Goal: Obtain resource: Download file/media

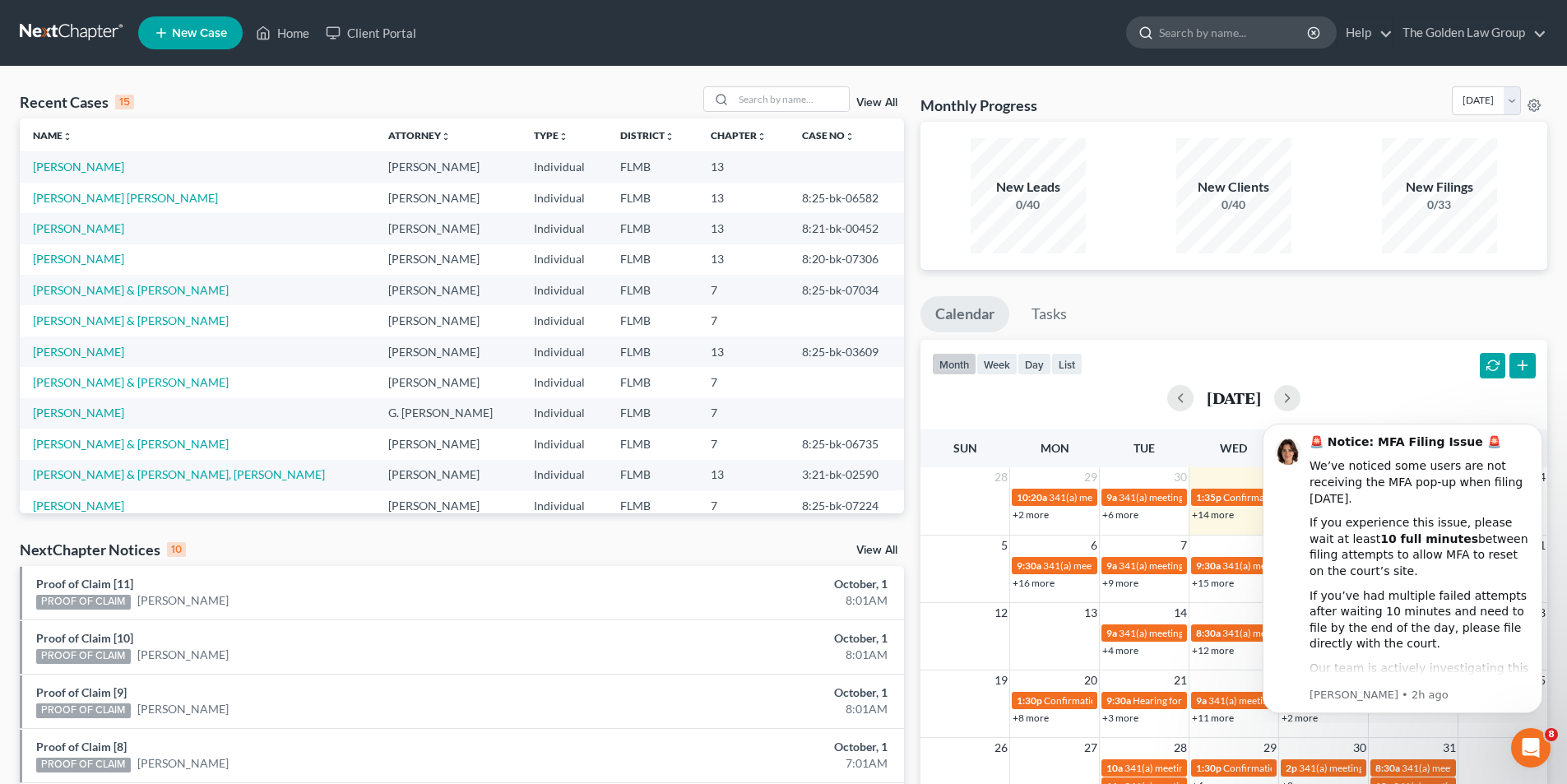
click at [1176, 34] on input "search" at bounding box center [1235, 32] width 151 height 31
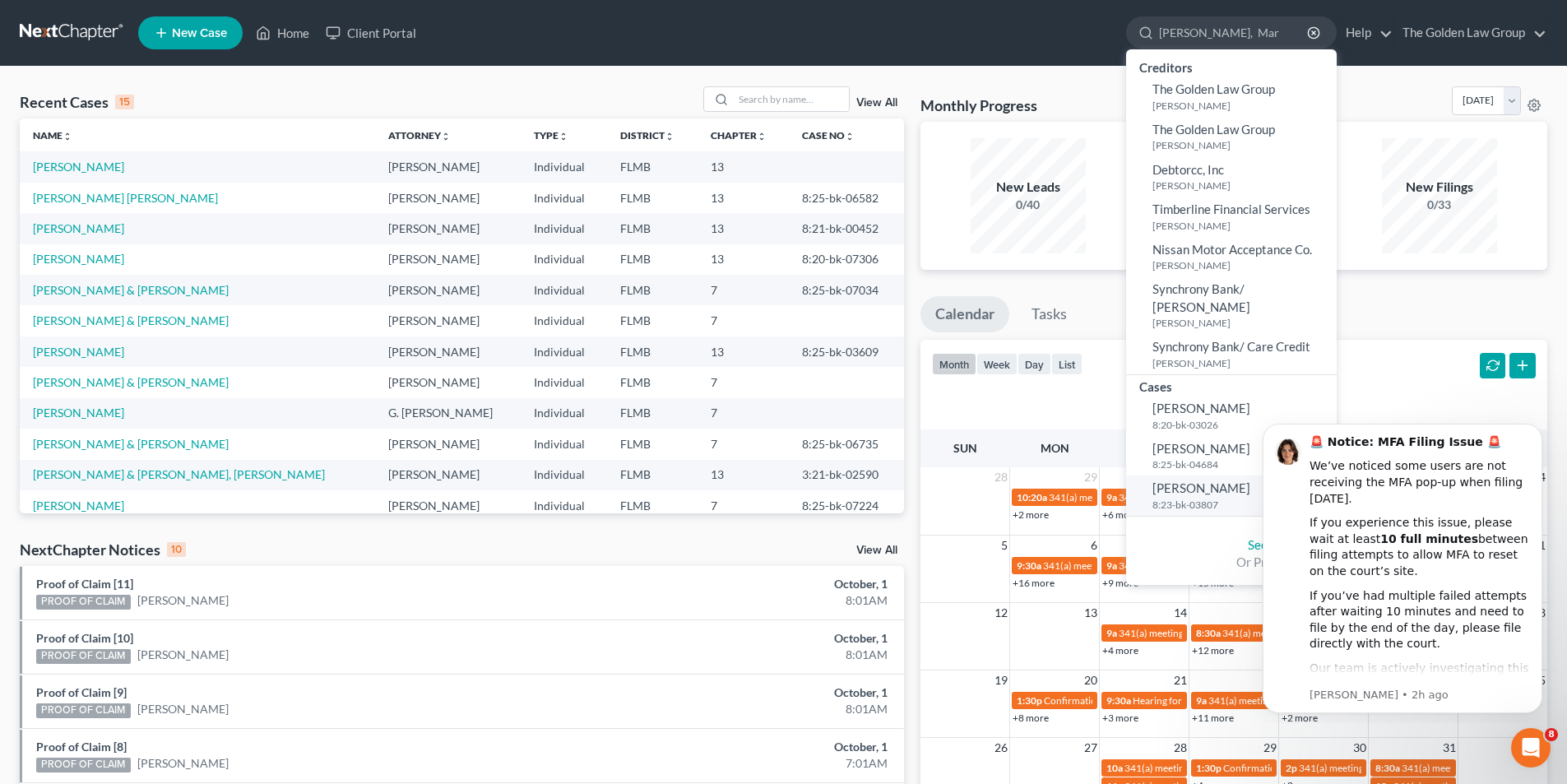
type input "[PERSON_NAME], Mar"
click at [1173, 480] on span "[PERSON_NAME]" at bounding box center [1201, 487] width 98 height 15
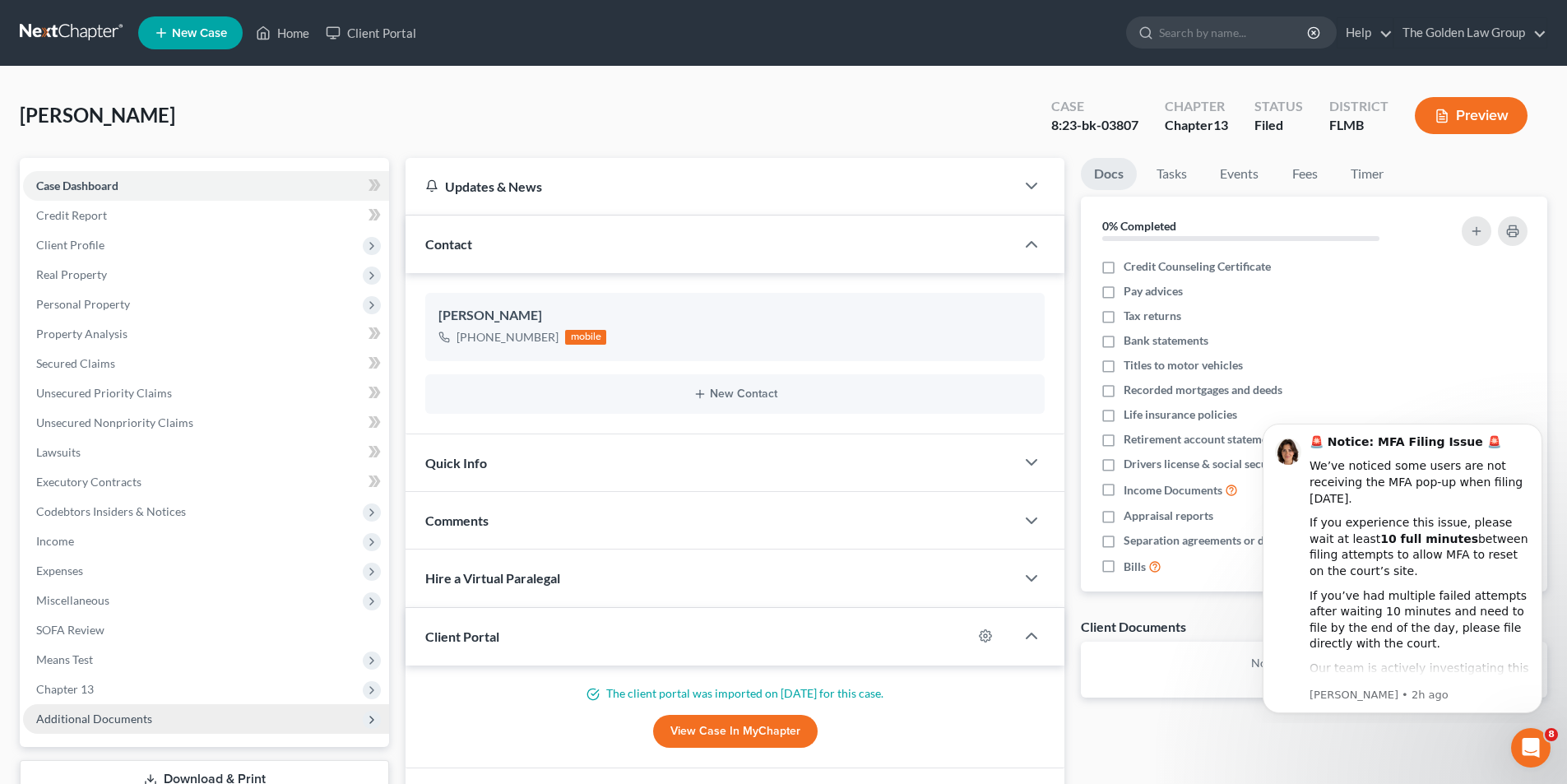
click at [117, 719] on span "Additional Documents" at bounding box center [94, 718] width 116 height 14
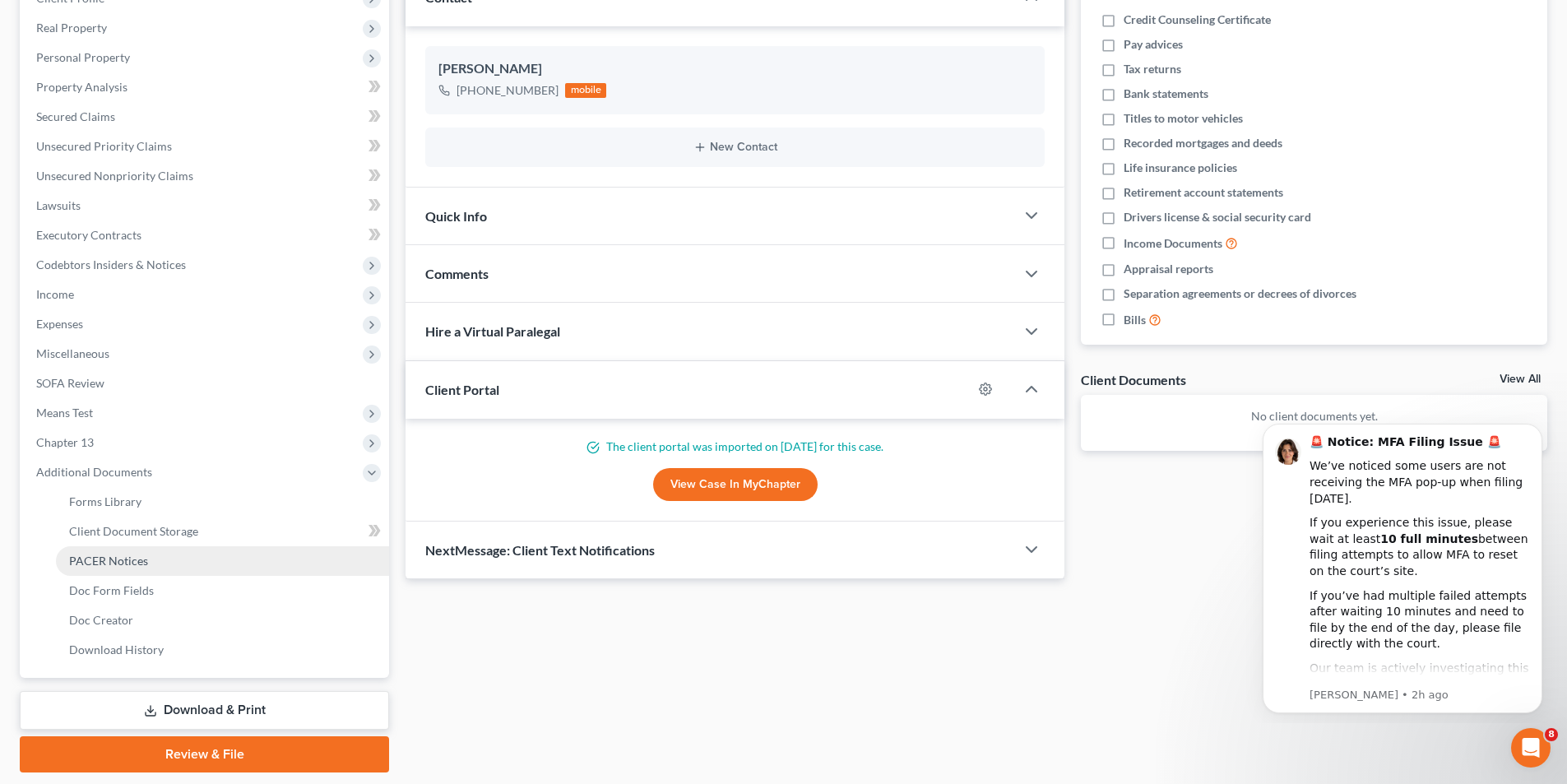
click at [123, 559] on span "PACER Notices" at bounding box center [108, 560] width 79 height 14
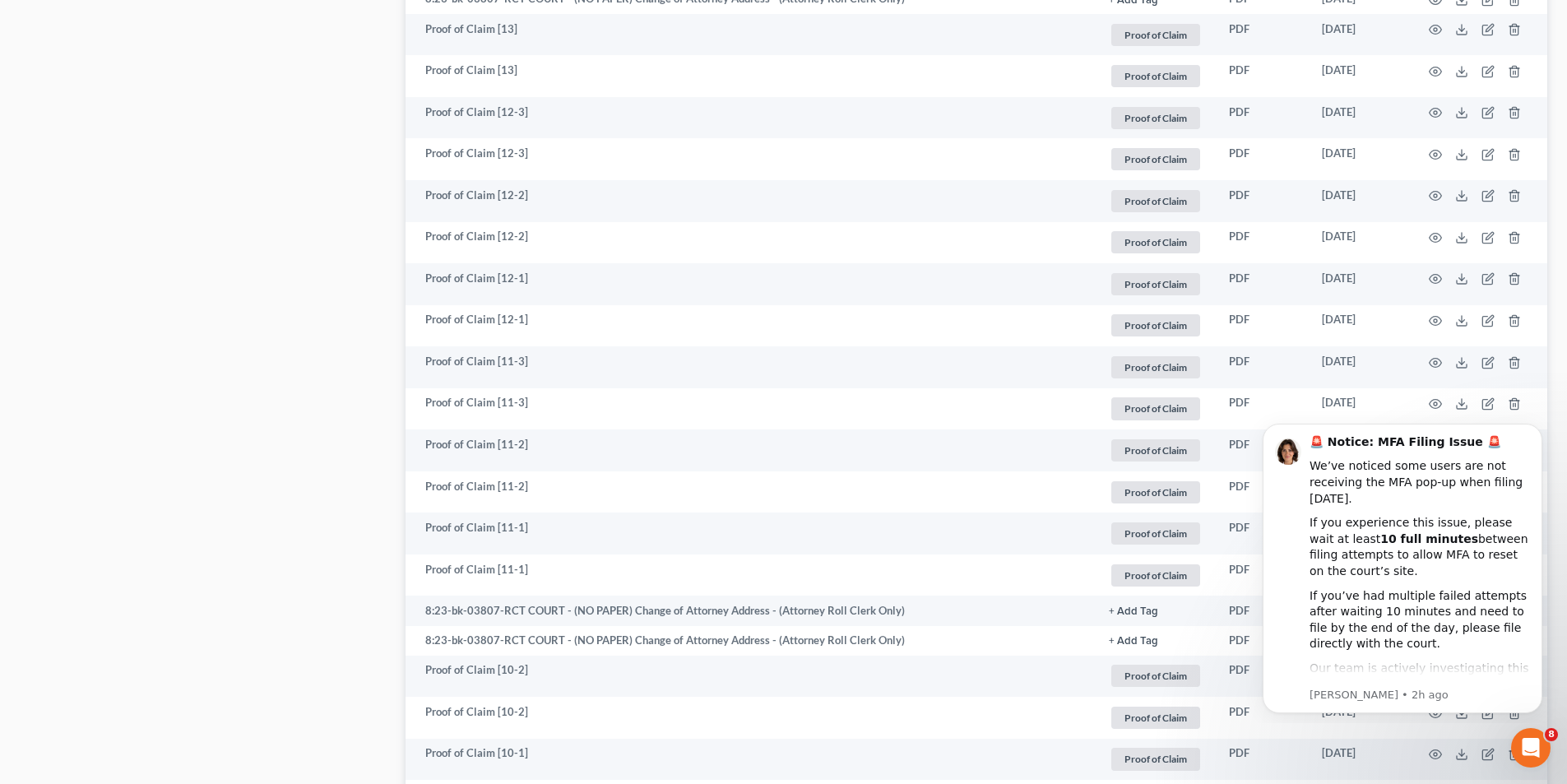
scroll to position [2956, 0]
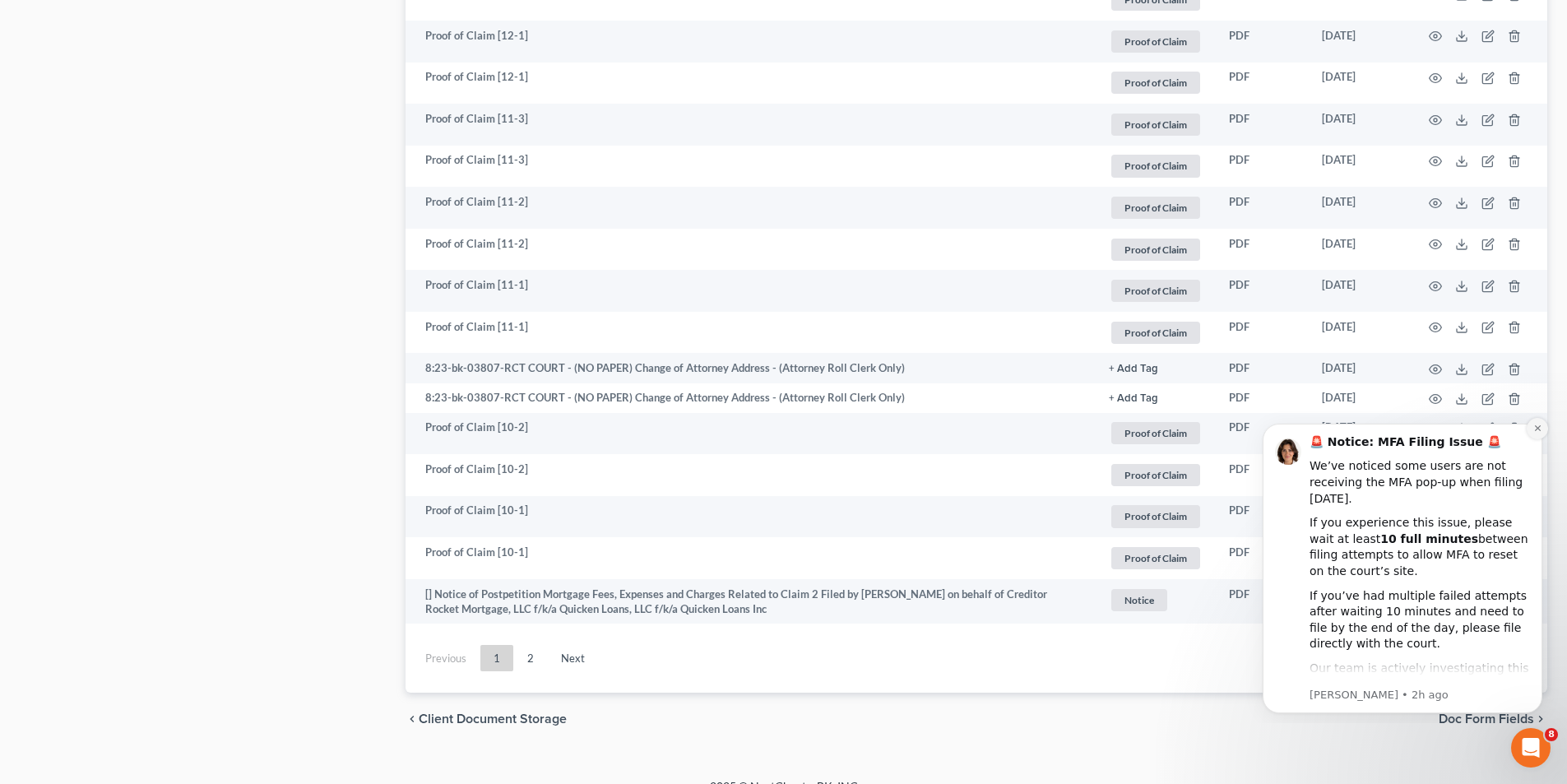
click at [1535, 426] on icon "Dismiss notification" at bounding box center [1537, 427] width 9 height 9
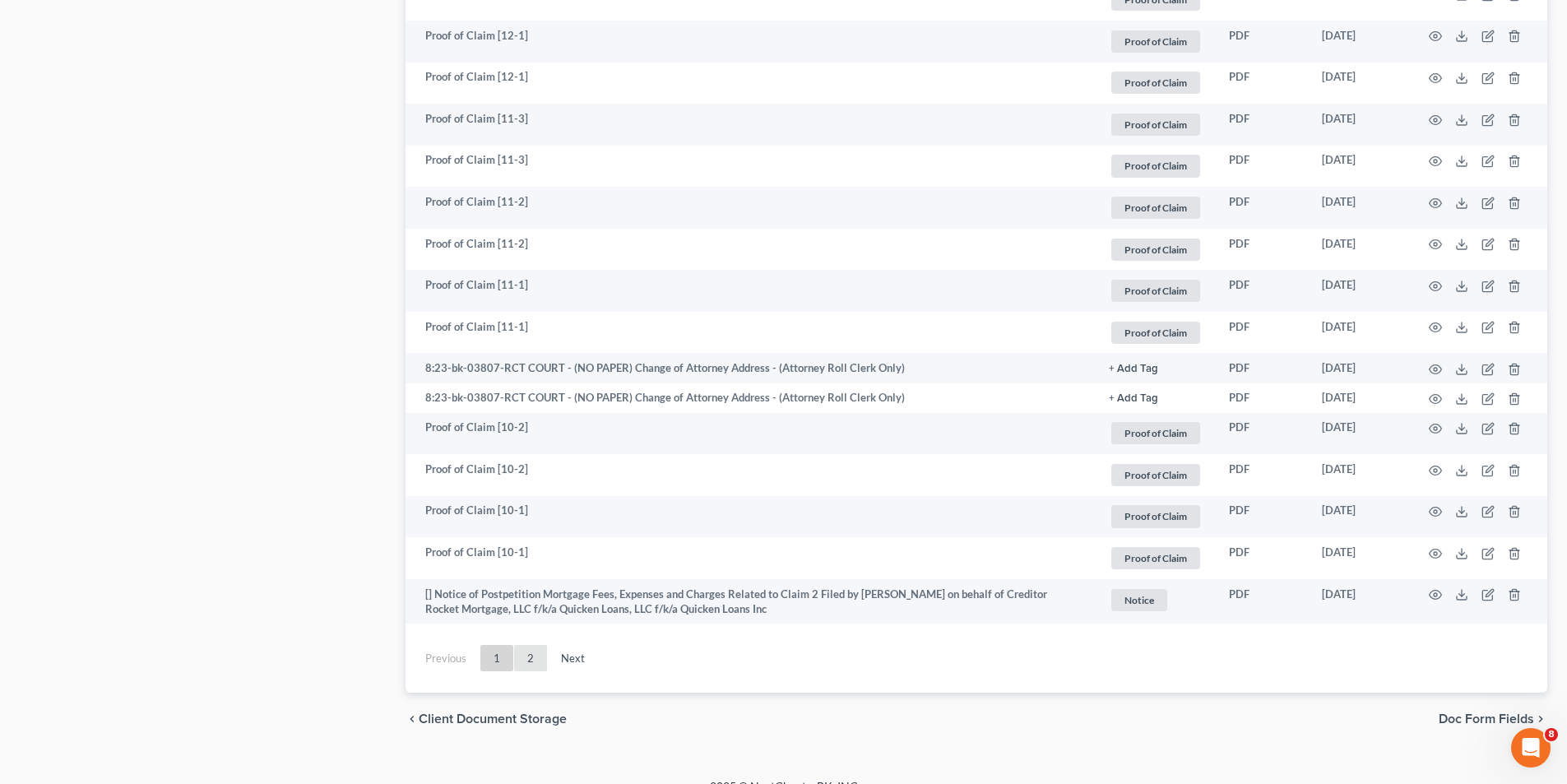
click at [527, 645] on link "2" at bounding box center [531, 658] width 32 height 27
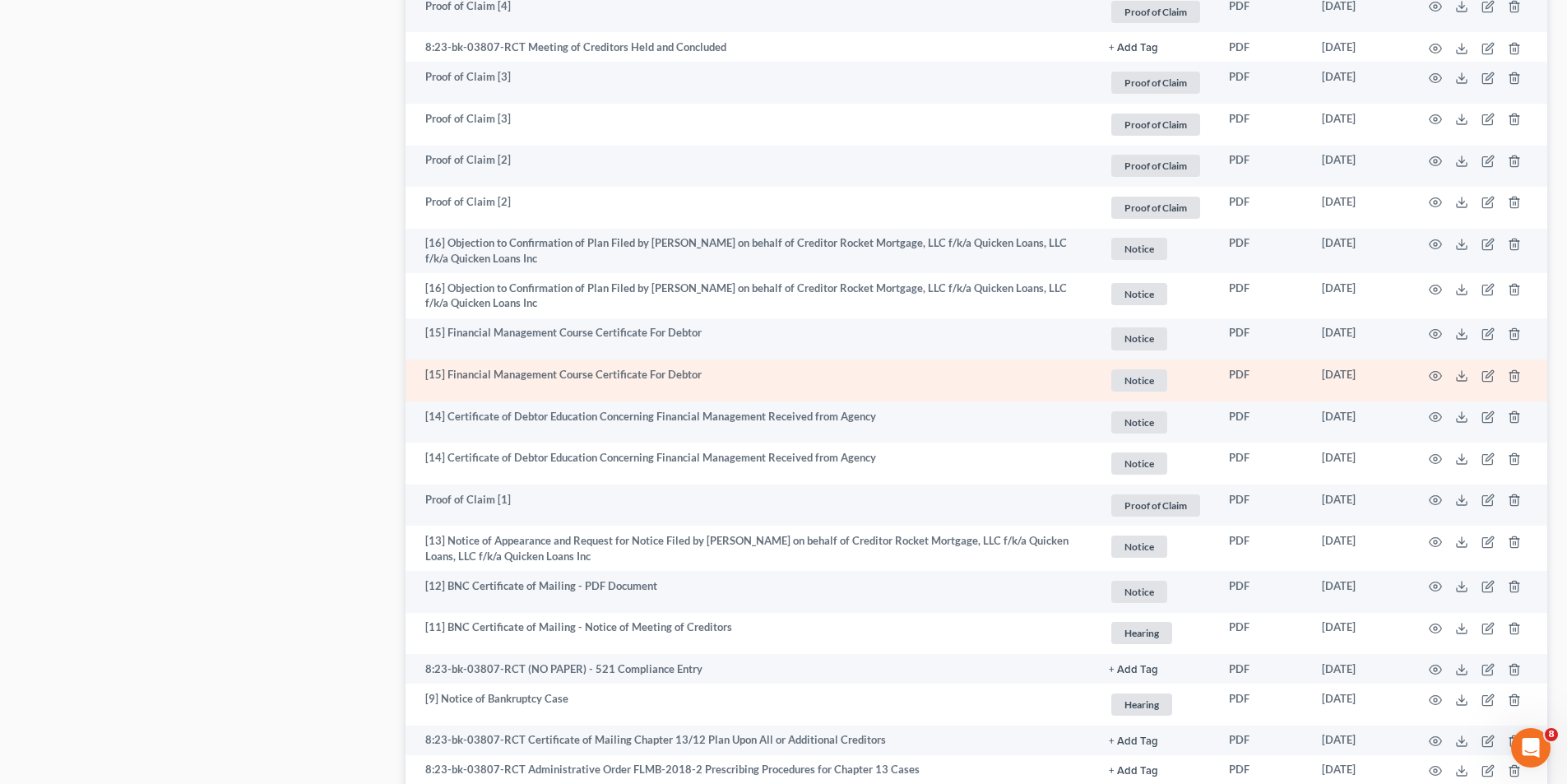
scroll to position [1474, 0]
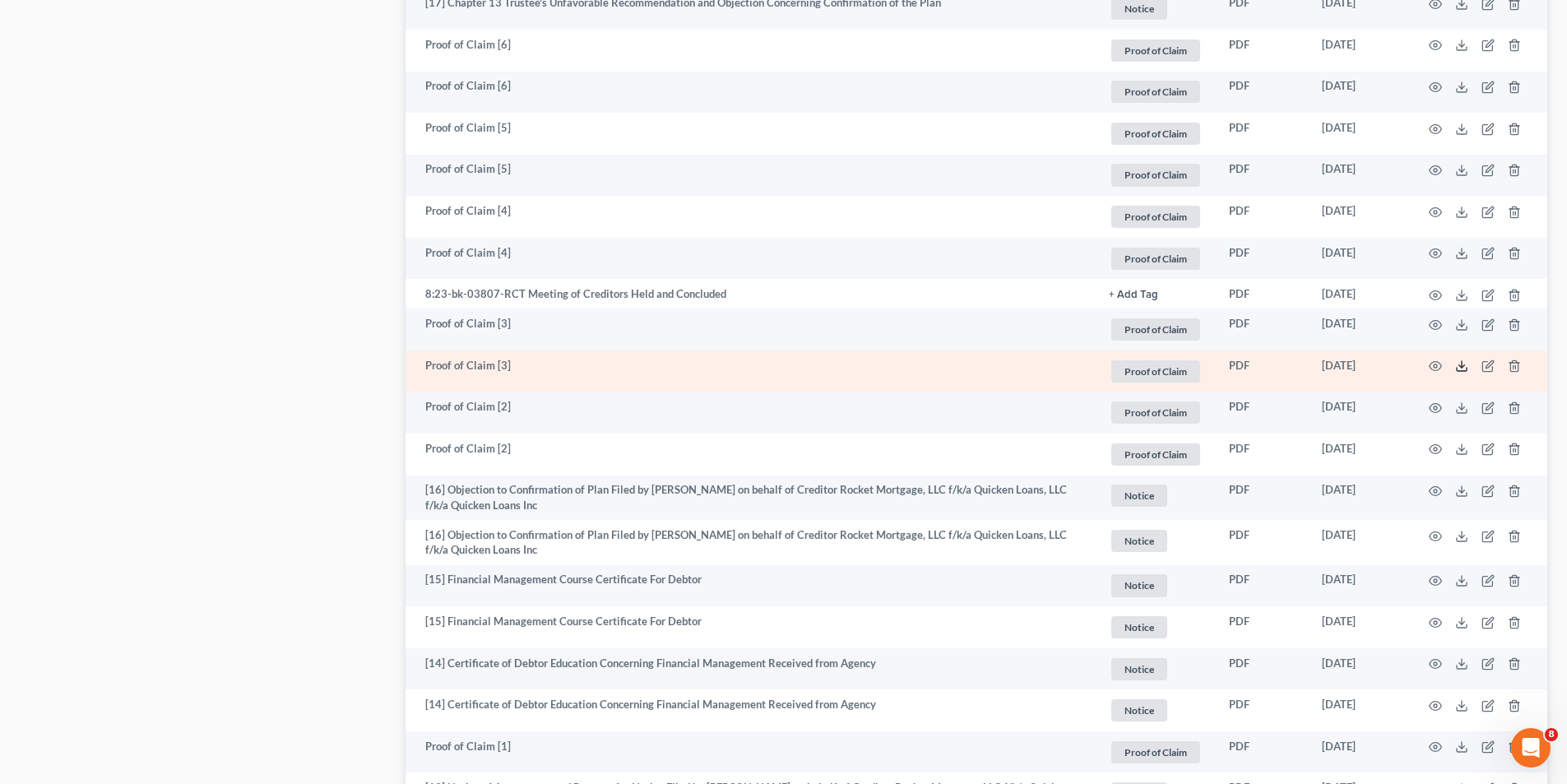
click at [1461, 361] on icon at bounding box center [1462, 366] width 13 height 13
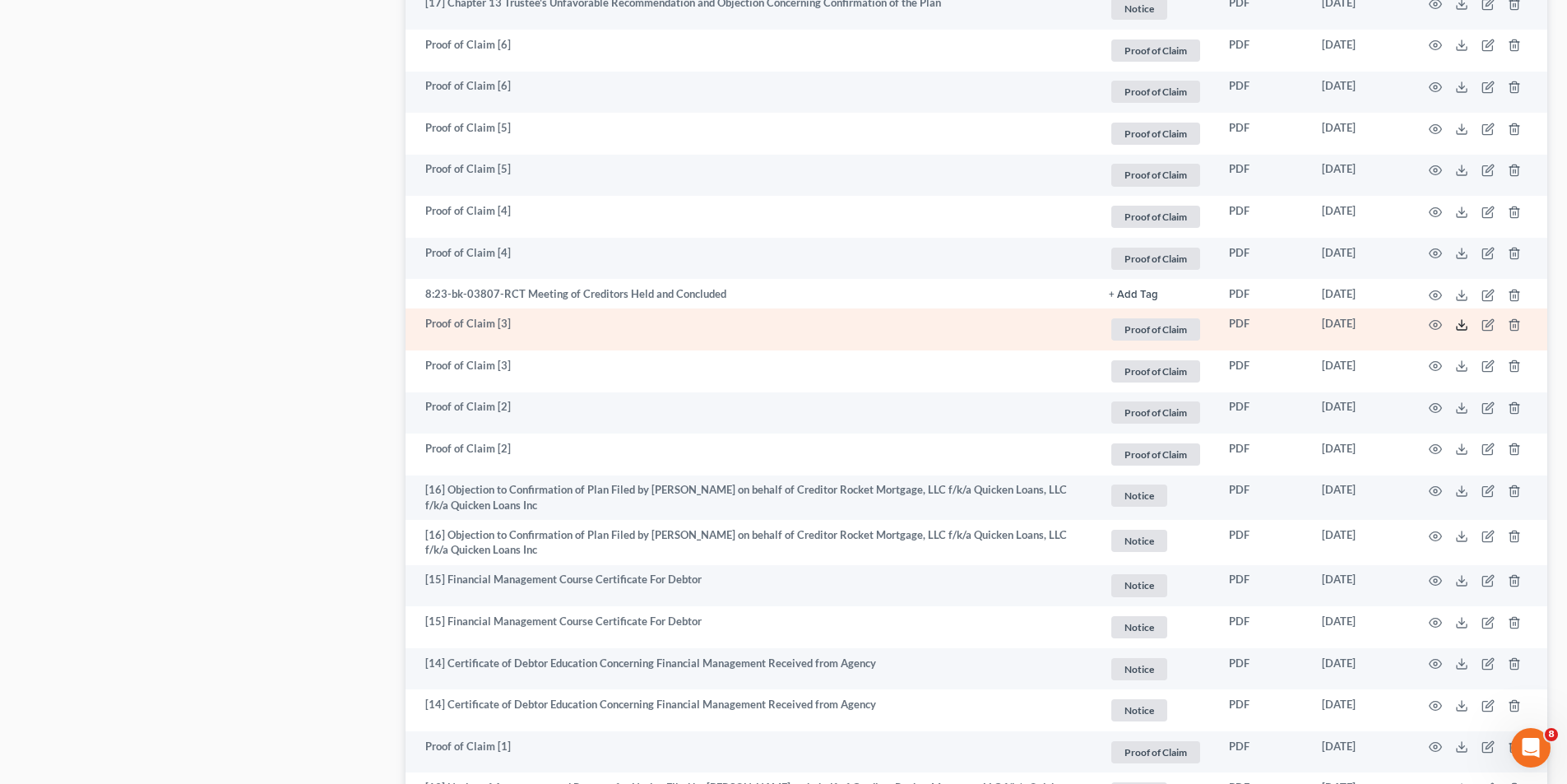
click at [1461, 326] on icon at bounding box center [1462, 325] width 13 height 13
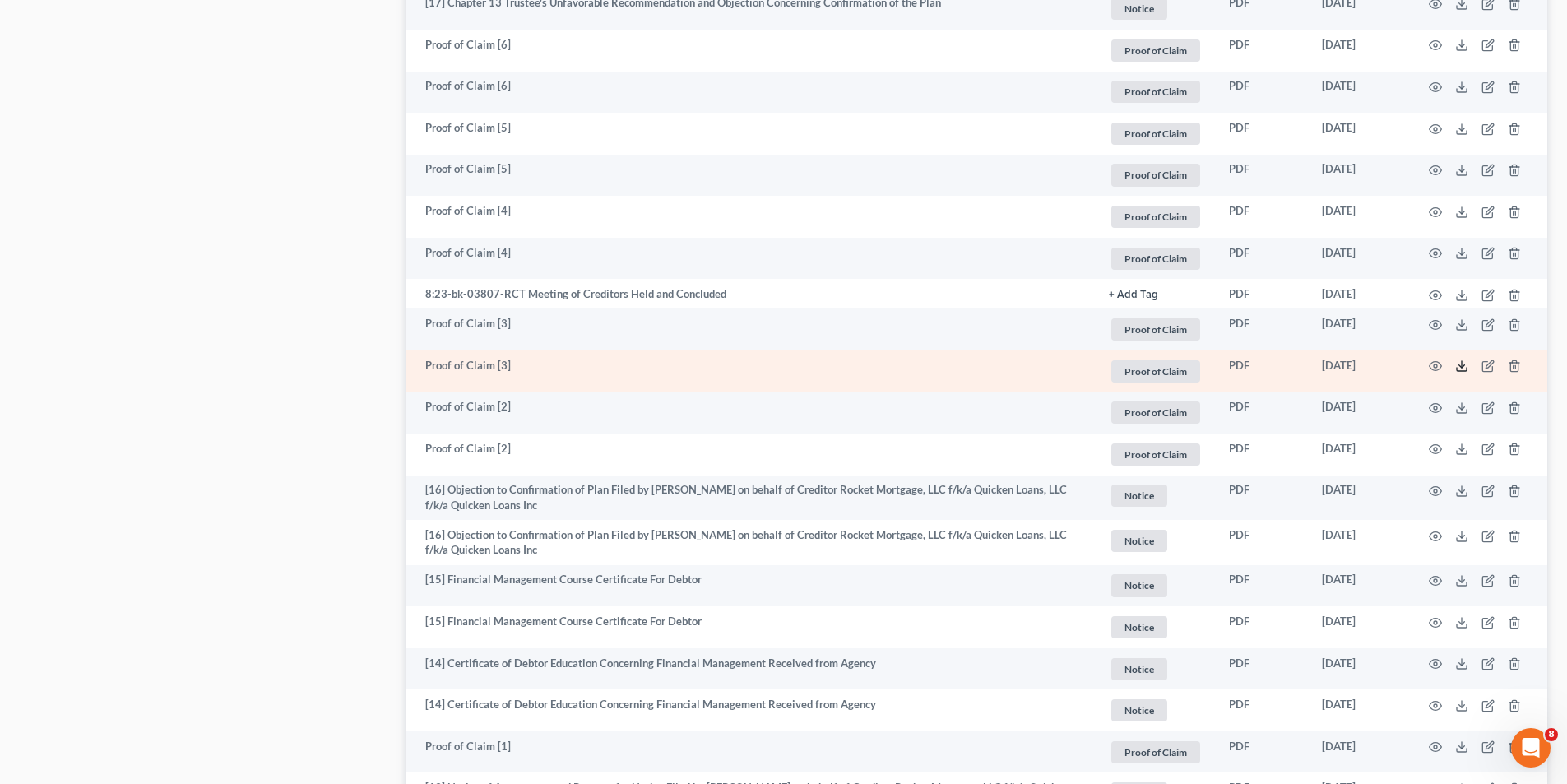
click at [1462, 362] on line at bounding box center [1462, 363] width 0 height 7
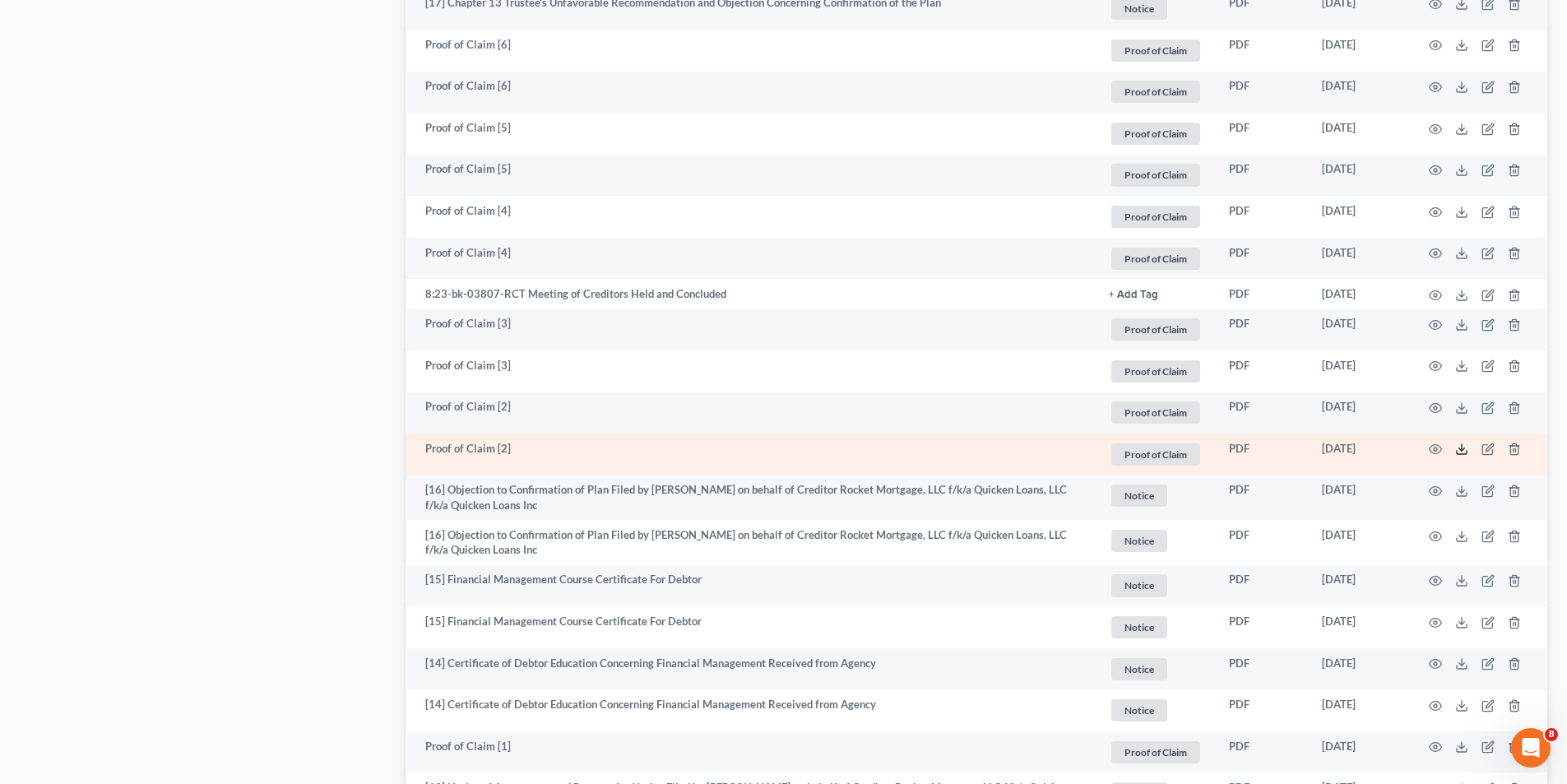
click at [1464, 444] on icon at bounding box center [1462, 449] width 13 height 13
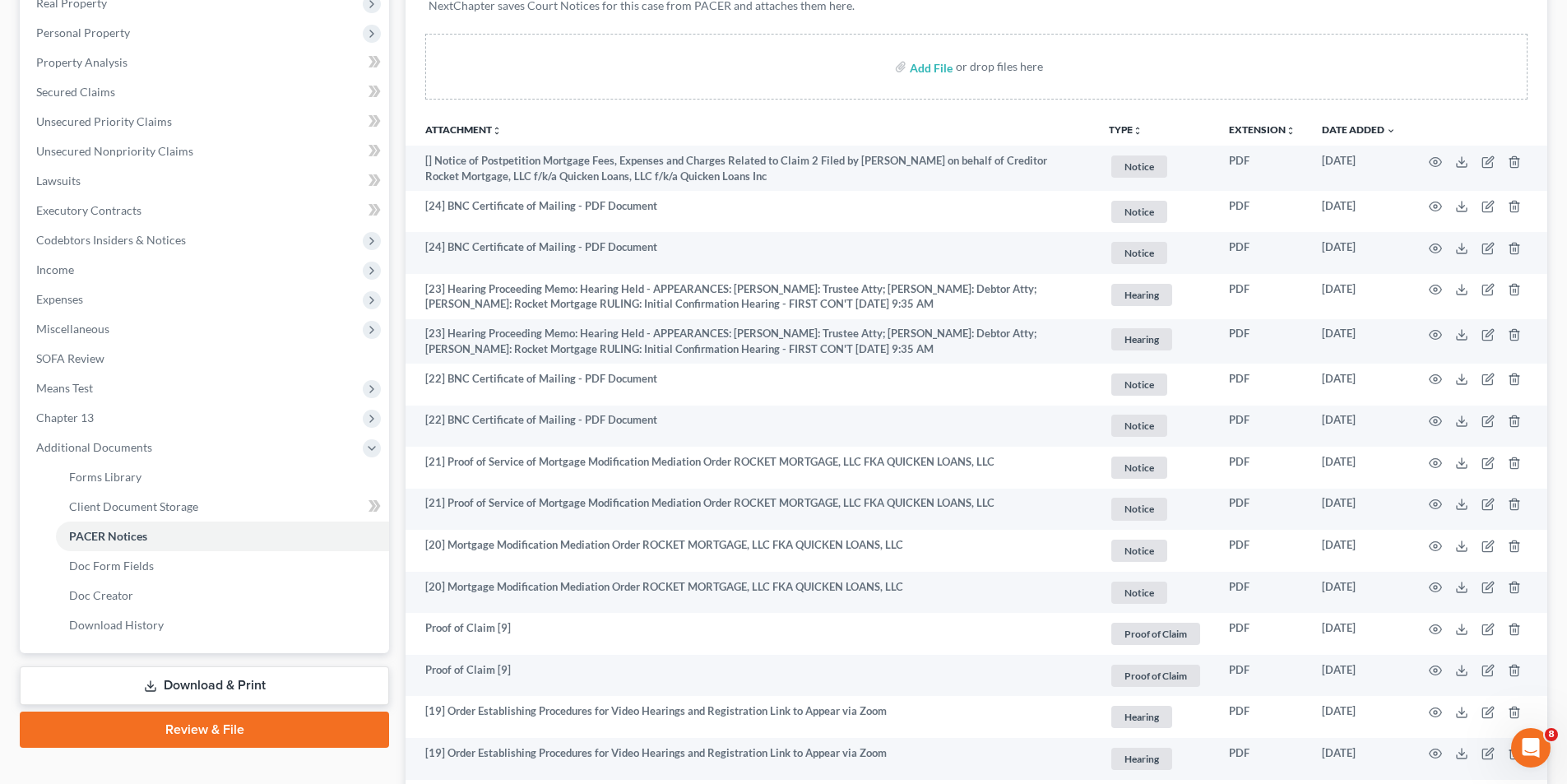
scroll to position [0, 0]
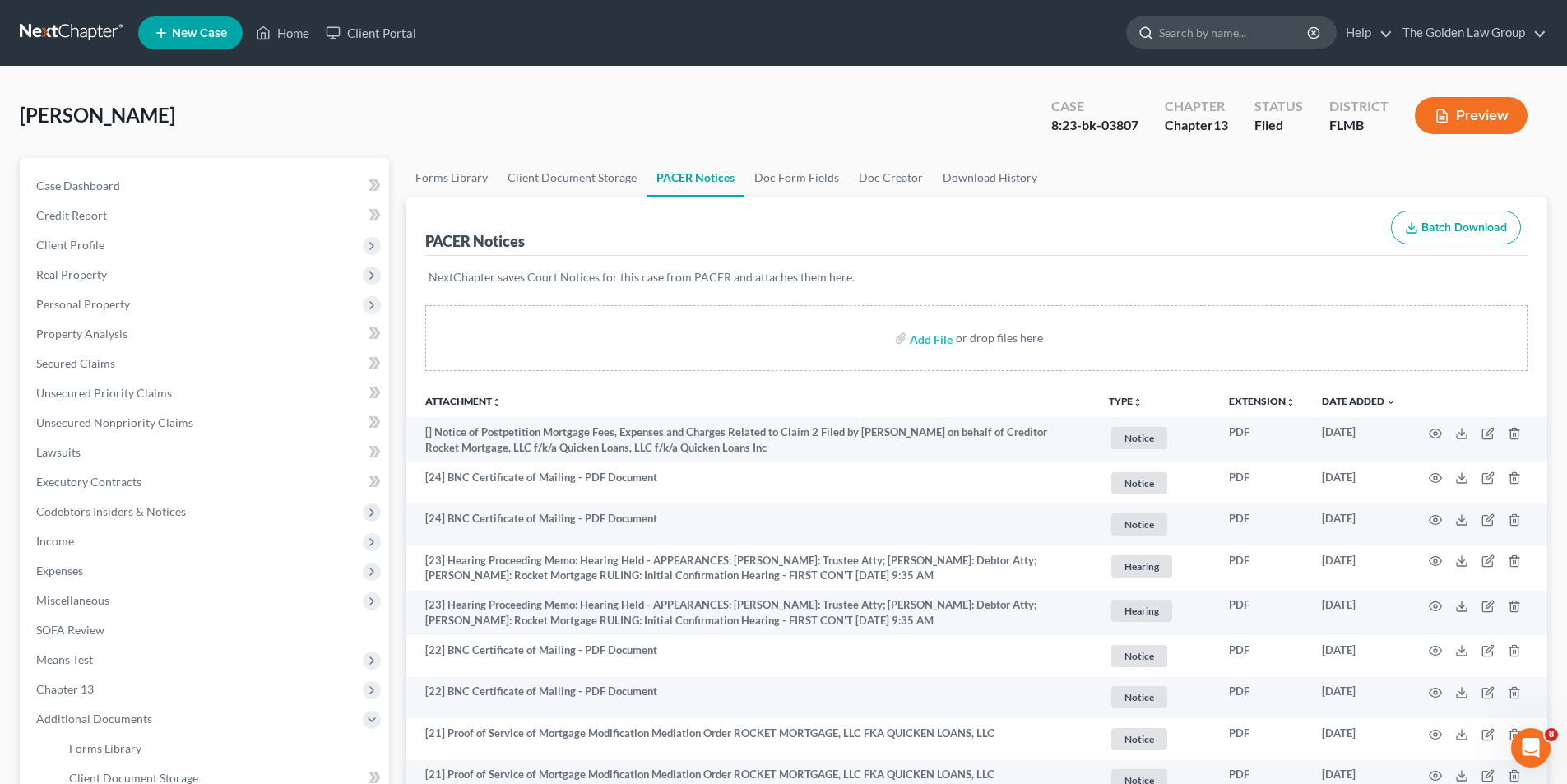
click at [1188, 37] on input "search" at bounding box center [1235, 32] width 151 height 31
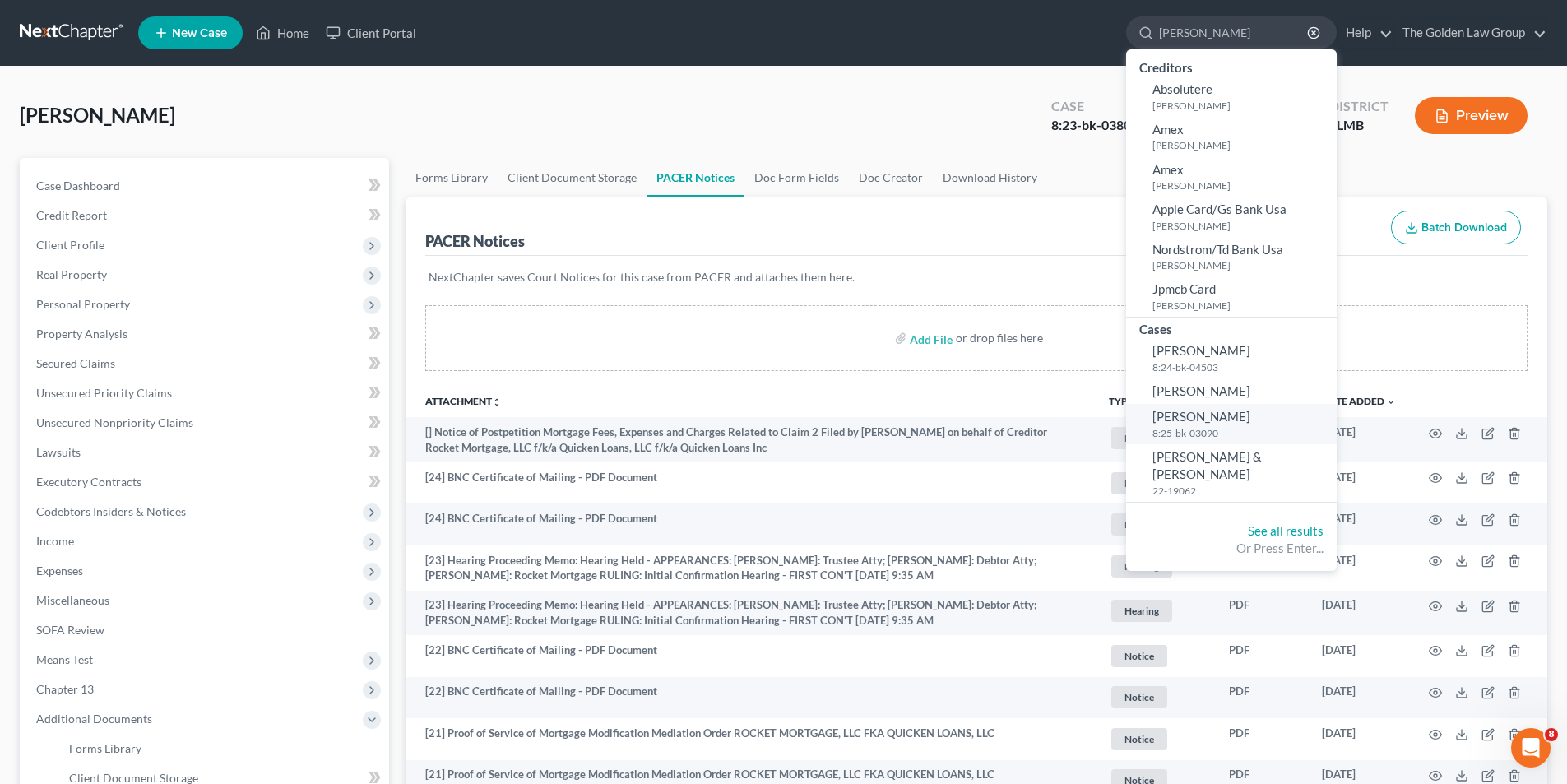
type input "[PERSON_NAME]"
click at [1187, 421] on span "[PERSON_NAME]" at bounding box center [1201, 416] width 98 height 15
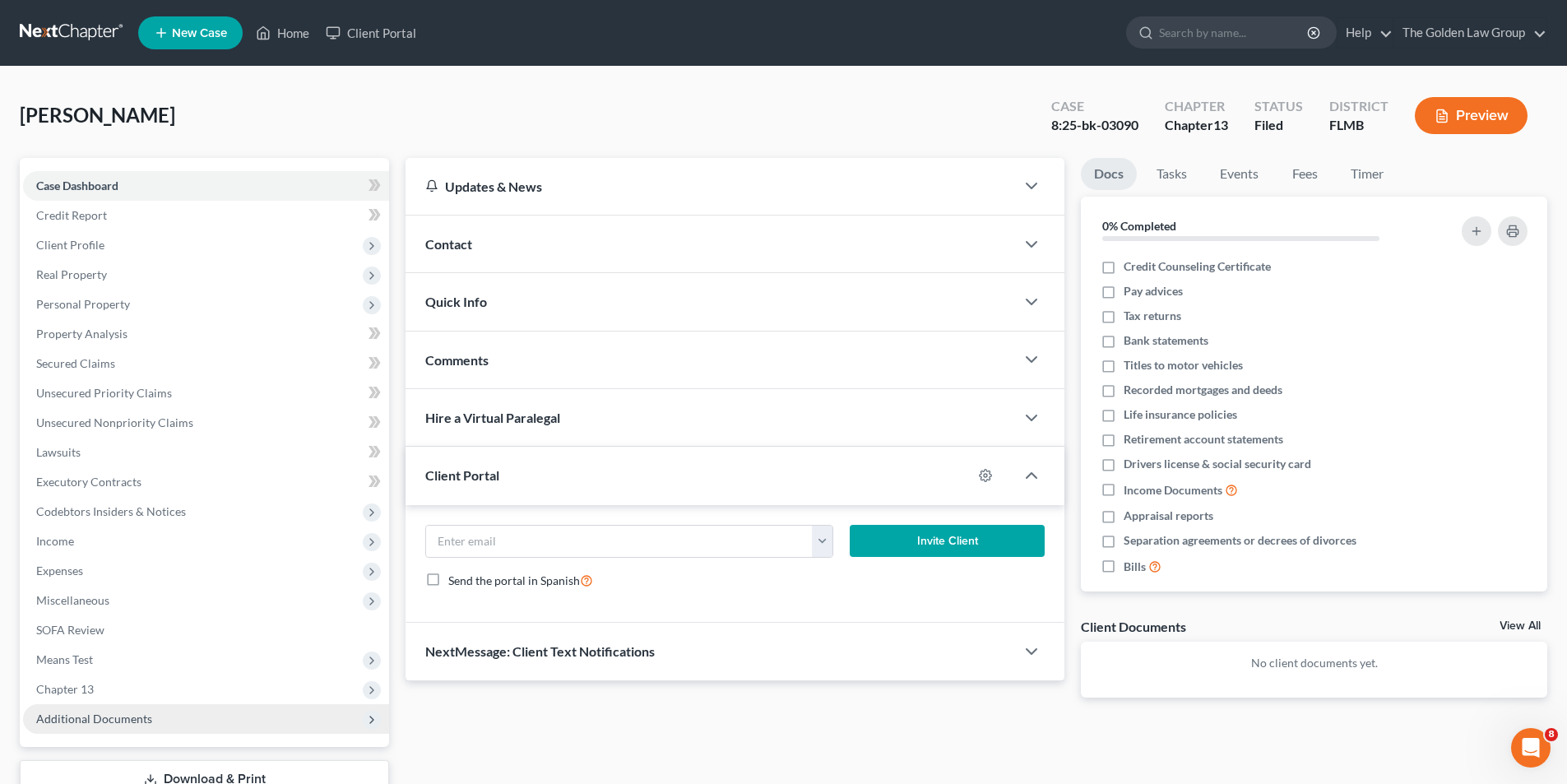
click at [123, 717] on span "Additional Documents" at bounding box center [94, 718] width 116 height 14
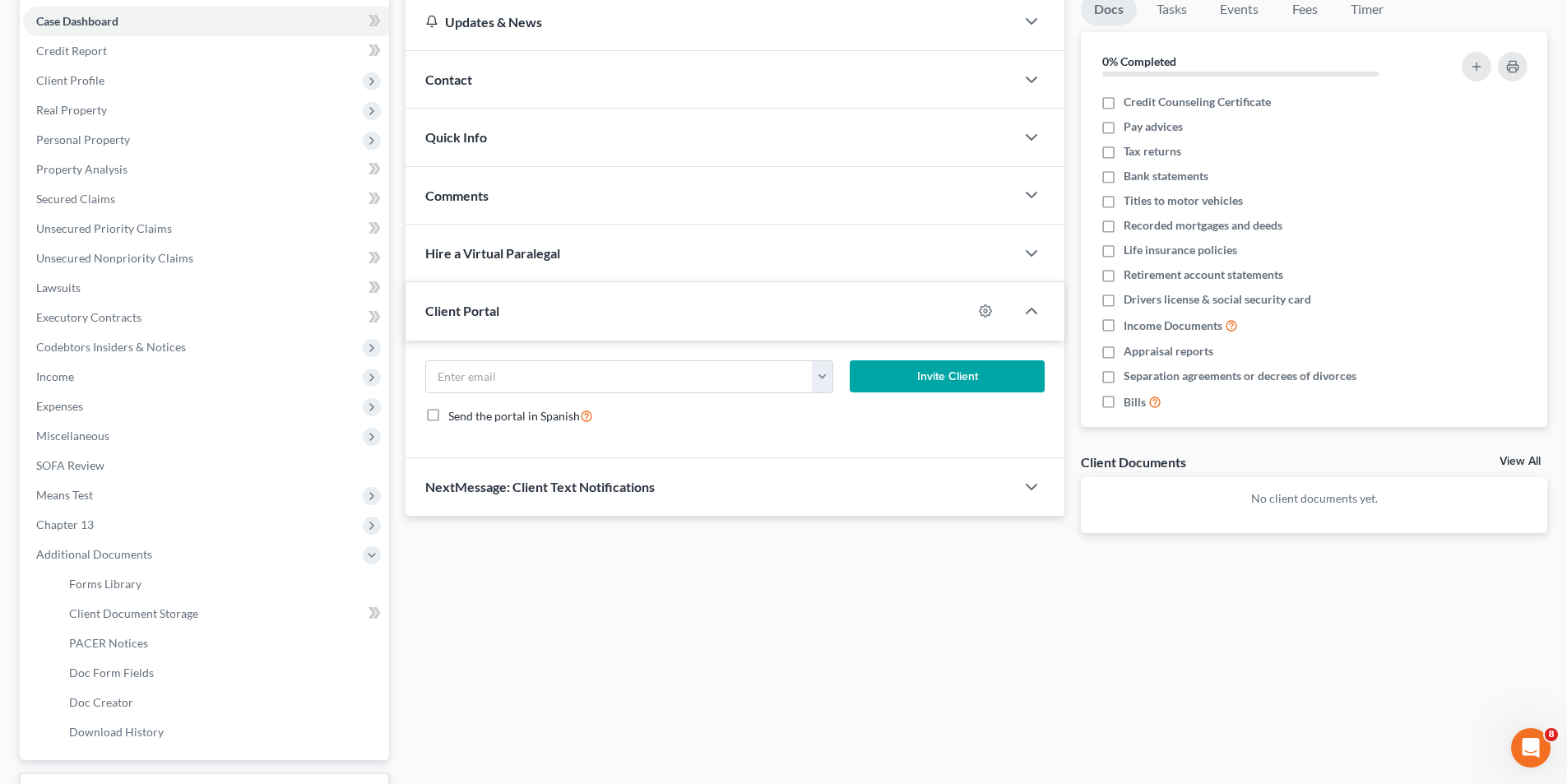
scroll to position [247, 0]
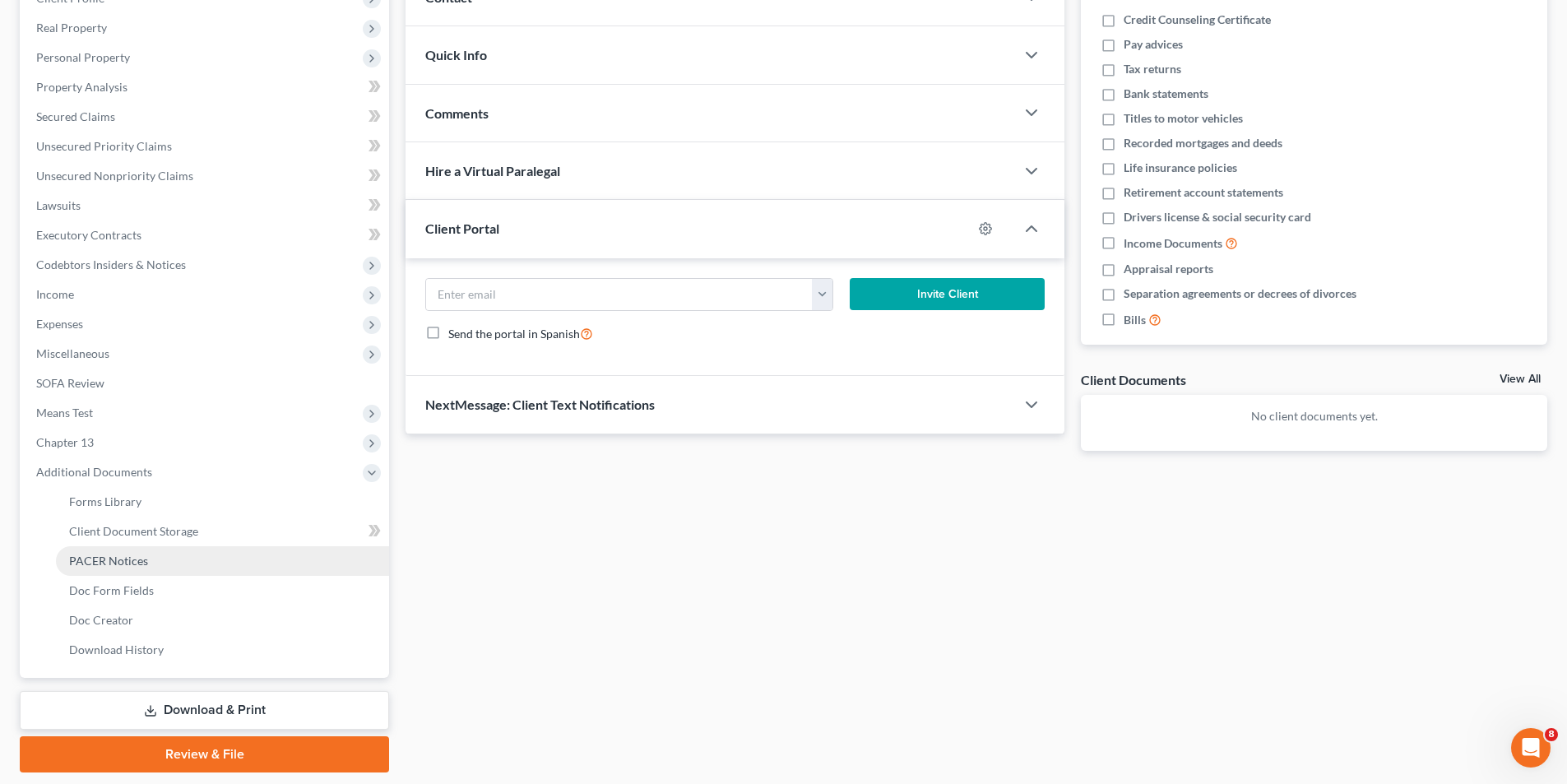
click at [111, 560] on span "PACER Notices" at bounding box center [108, 560] width 79 height 14
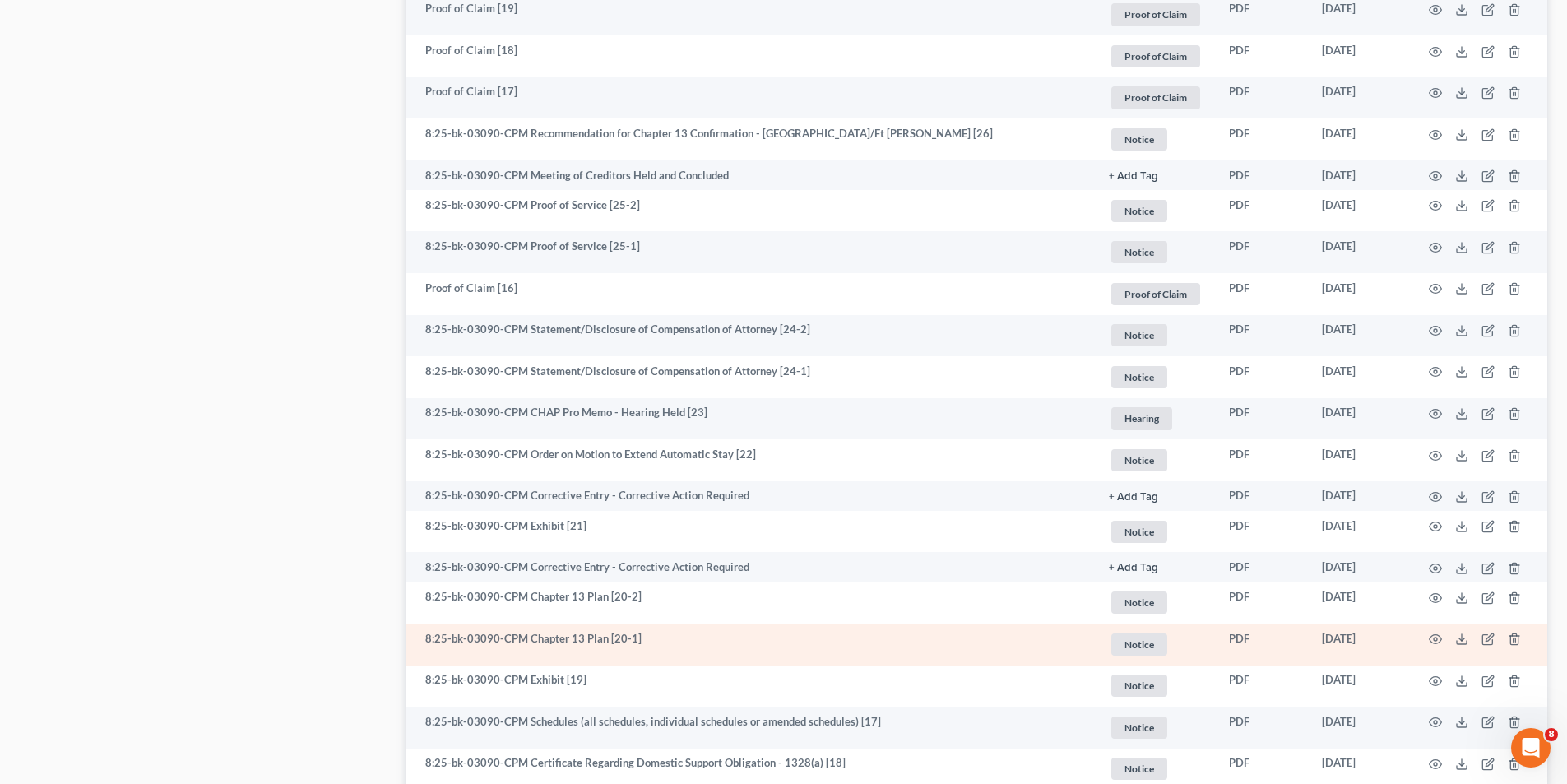
scroll to position [1644, 0]
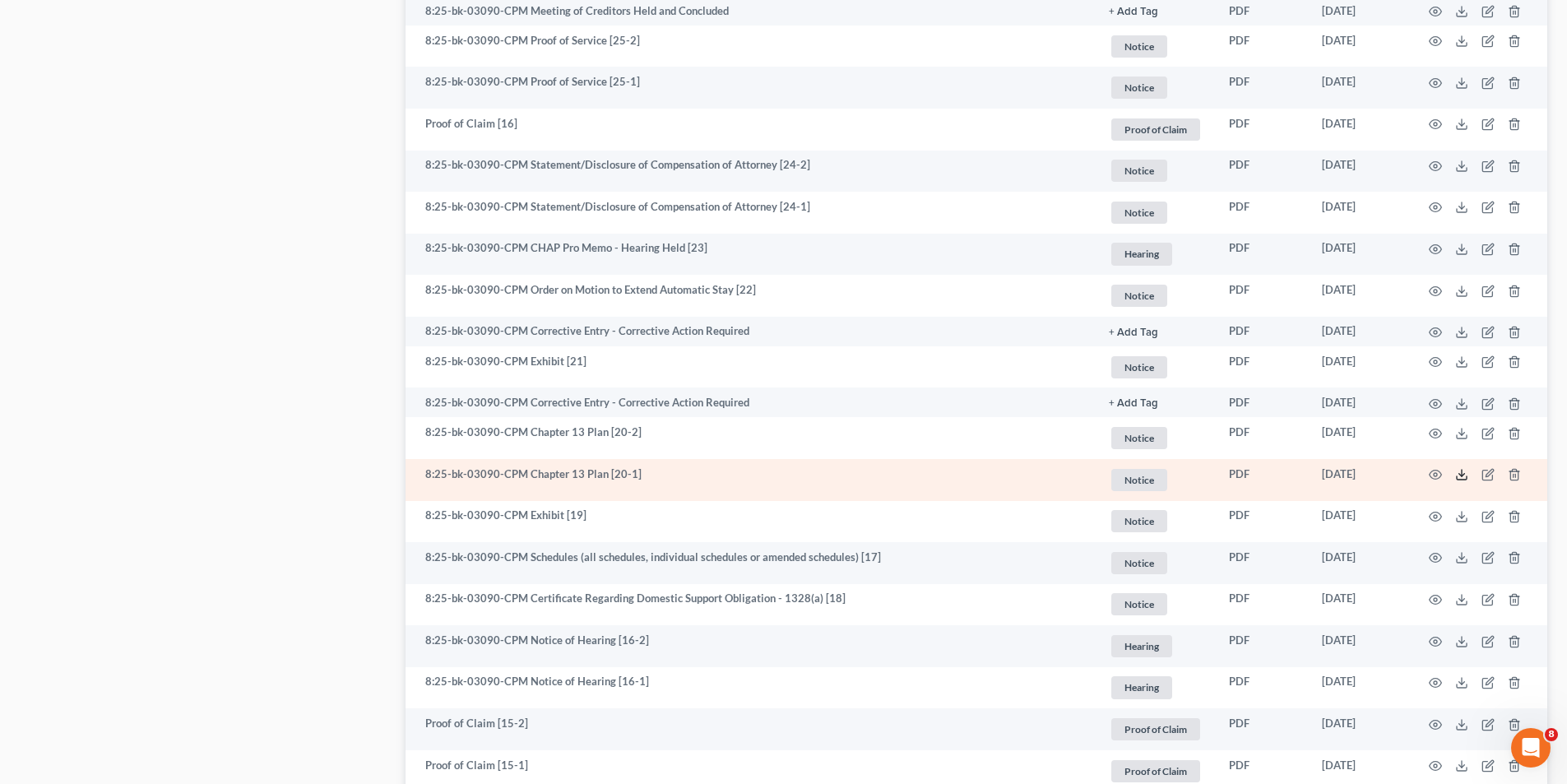
click at [1464, 474] on polyline at bounding box center [1462, 475] width 6 height 3
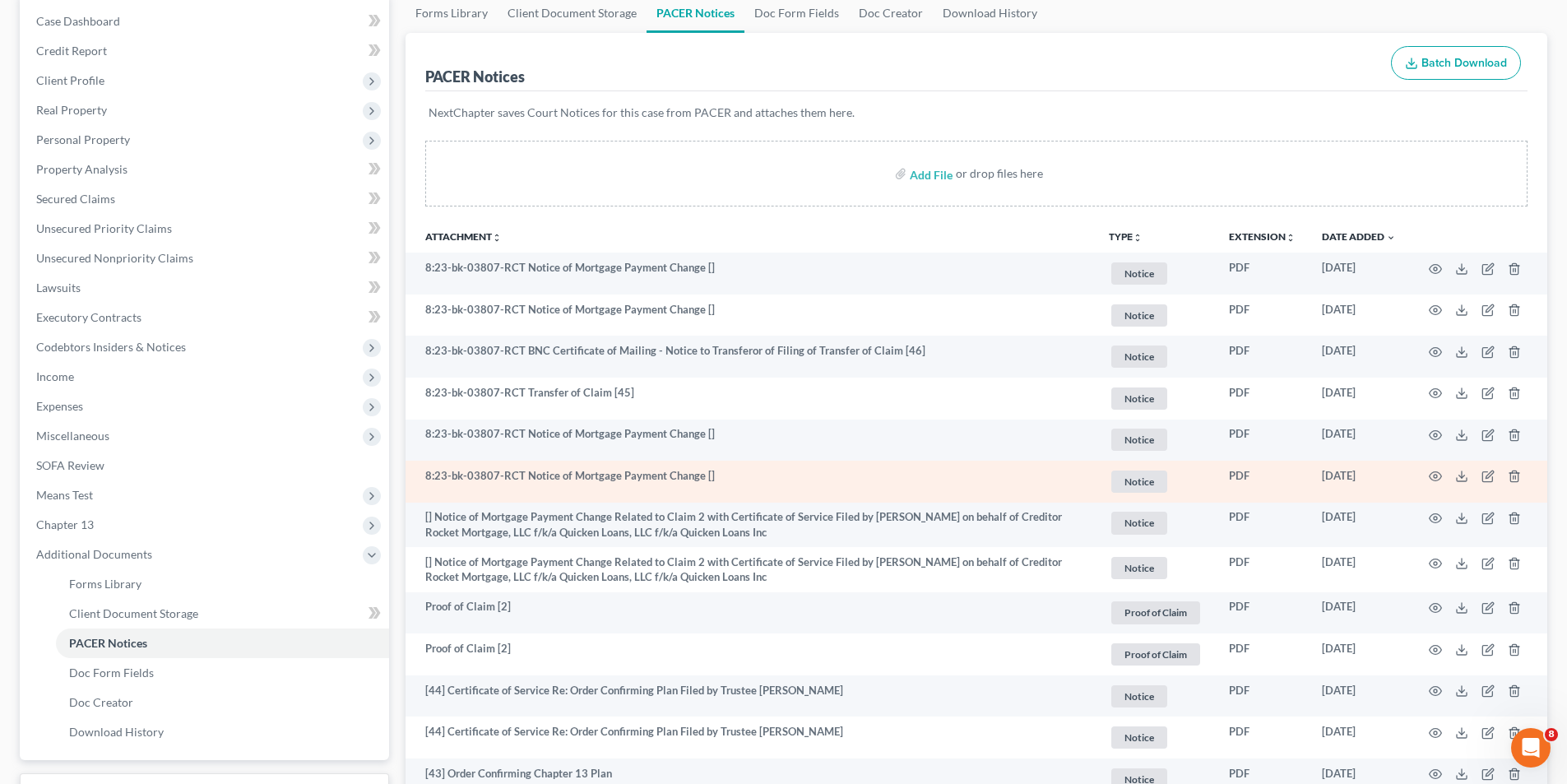
scroll to position [247, 0]
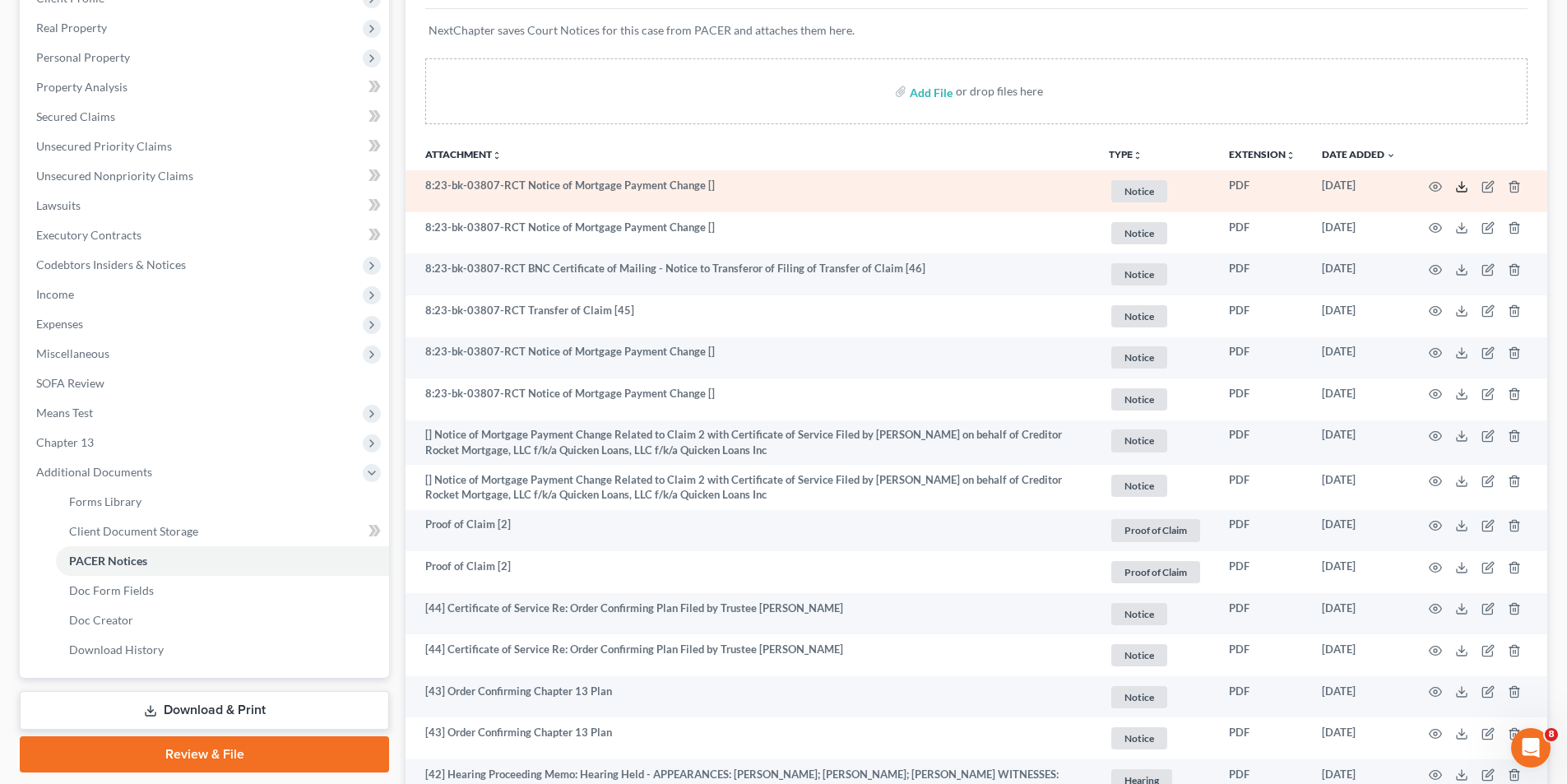
click at [1464, 183] on icon at bounding box center [1462, 187] width 13 height 13
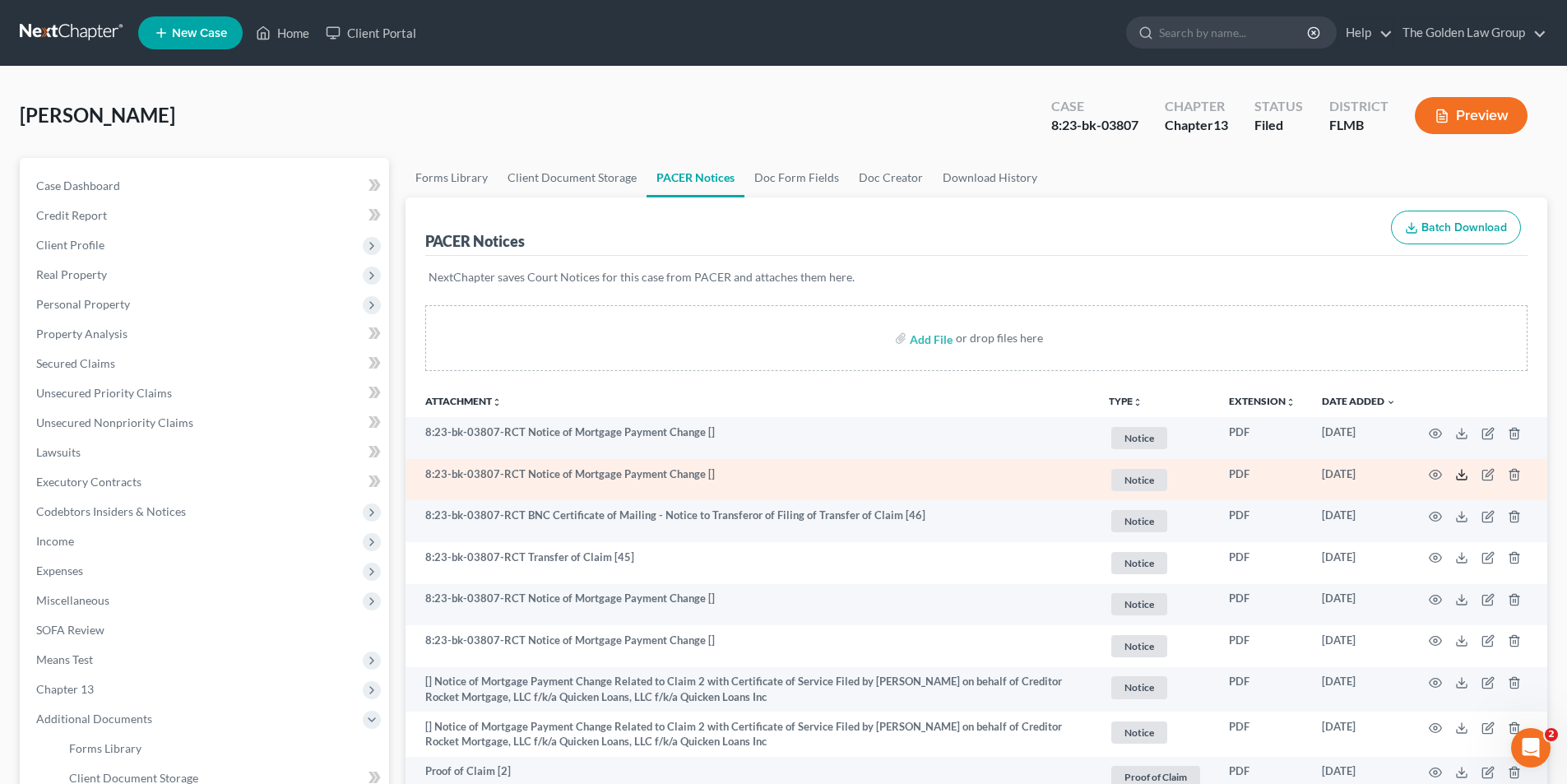
click at [1459, 474] on icon at bounding box center [1462, 475] width 13 height 13
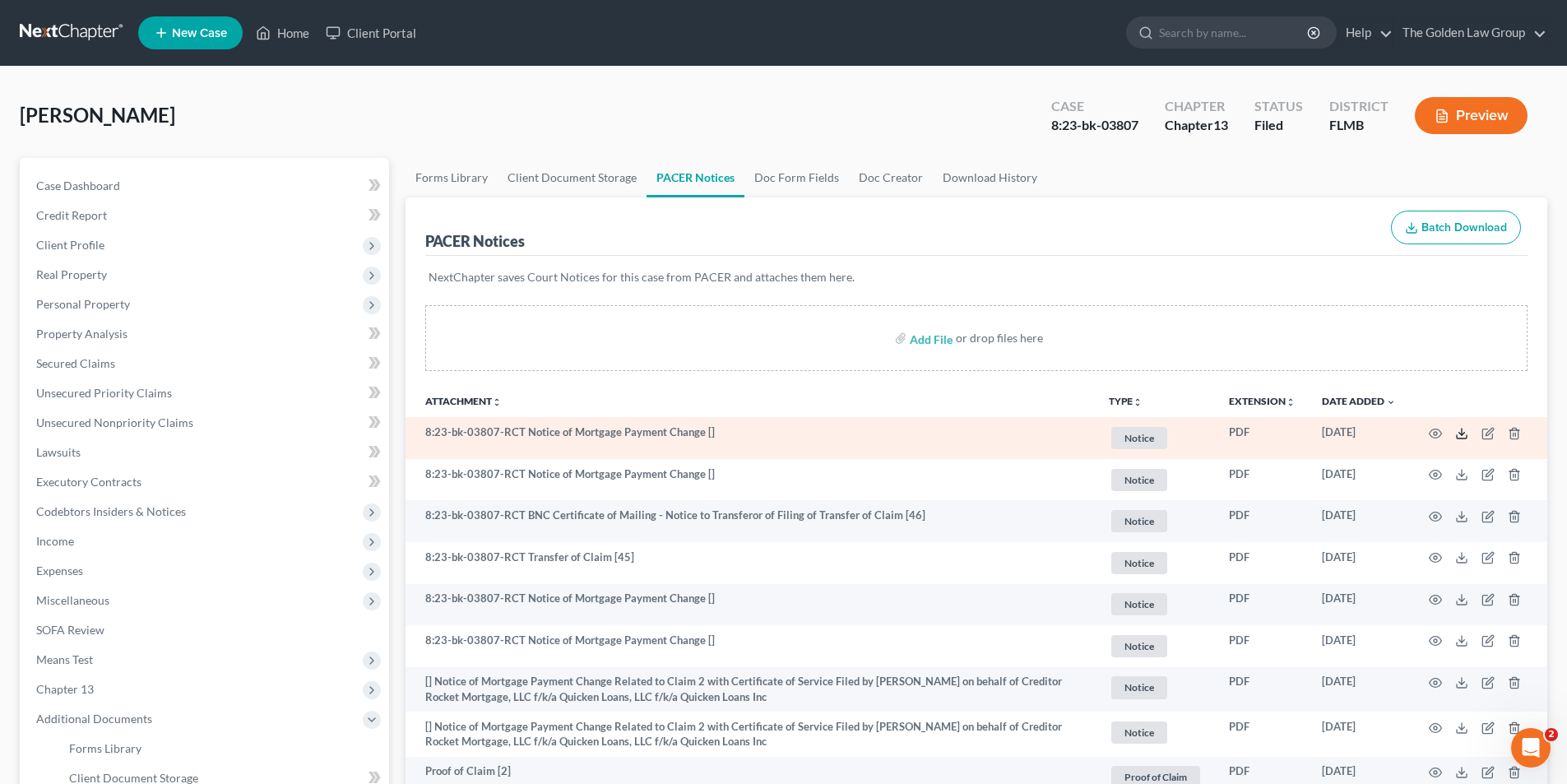
click at [1458, 431] on icon at bounding box center [1462, 433] width 13 height 13
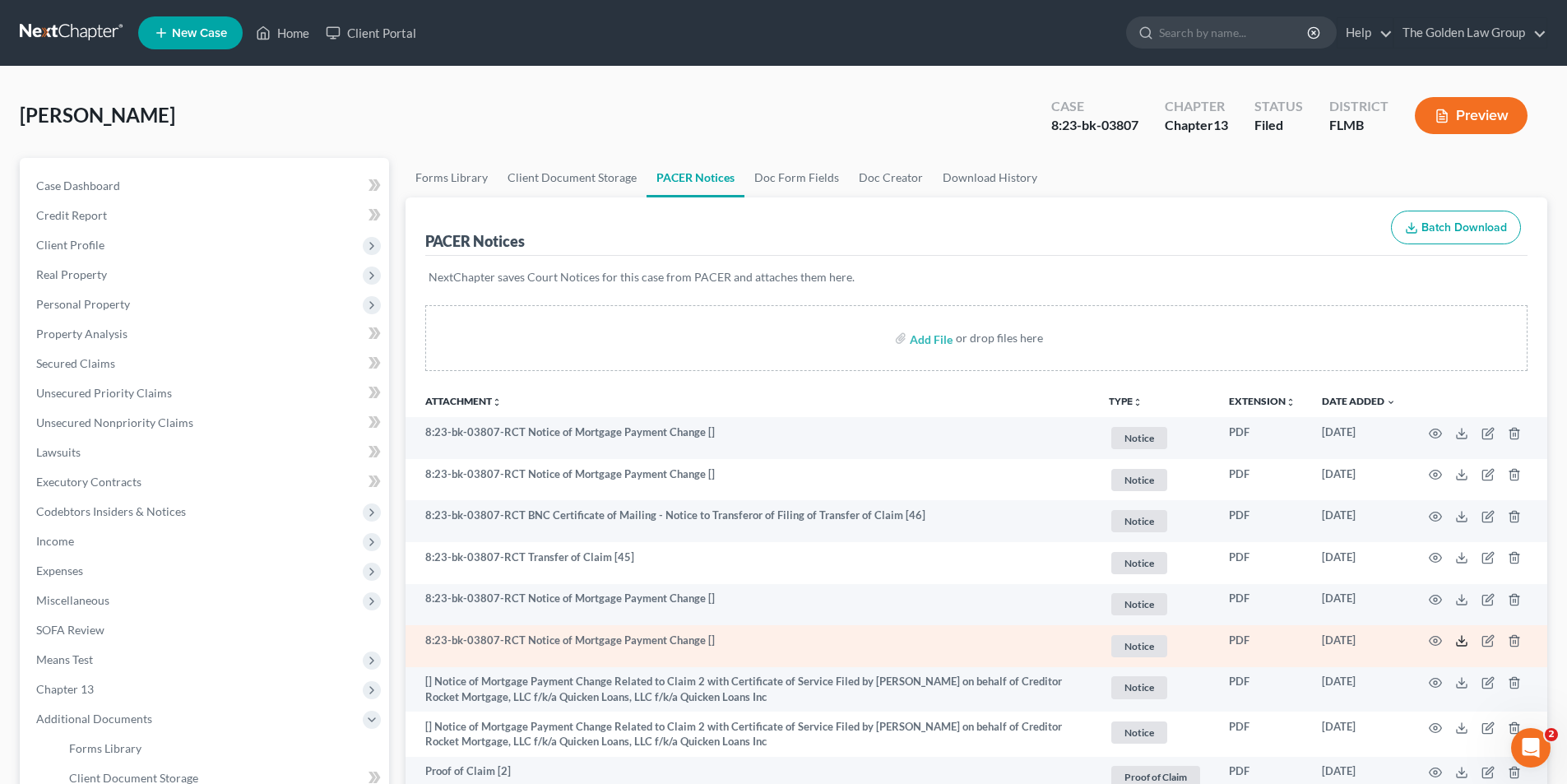
click at [1458, 640] on icon at bounding box center [1462, 641] width 13 height 13
